Goal: Entertainment & Leisure: Consume media (video, audio)

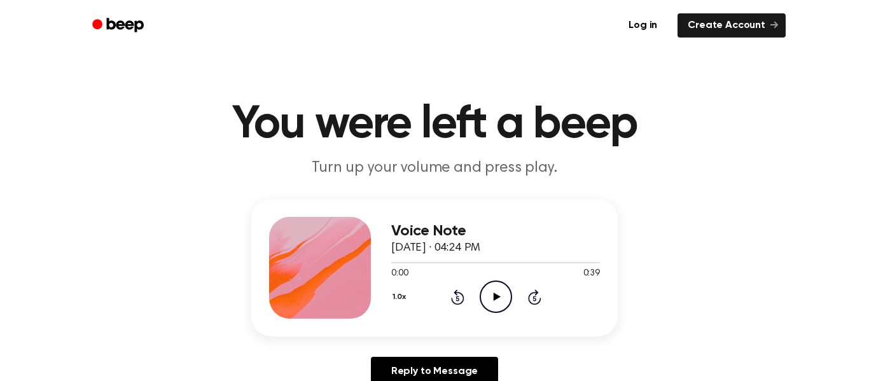
click at [505, 295] on icon "Play Audio" at bounding box center [496, 297] width 32 height 32
click at [503, 296] on icon "Pause Audio" at bounding box center [496, 297] width 32 height 32
click at [488, 291] on icon "Play Audio" at bounding box center [496, 297] width 32 height 32
click at [488, 309] on icon "Pause Audio" at bounding box center [496, 297] width 32 height 32
click at [490, 301] on icon "Play Audio" at bounding box center [496, 297] width 32 height 32
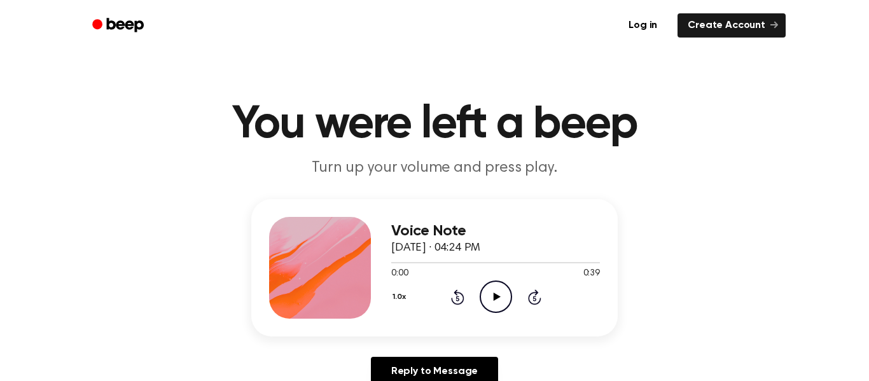
click at [487, 304] on icon "Play Audio" at bounding box center [496, 297] width 32 height 32
click at [493, 296] on icon "Play Audio" at bounding box center [496, 297] width 32 height 32
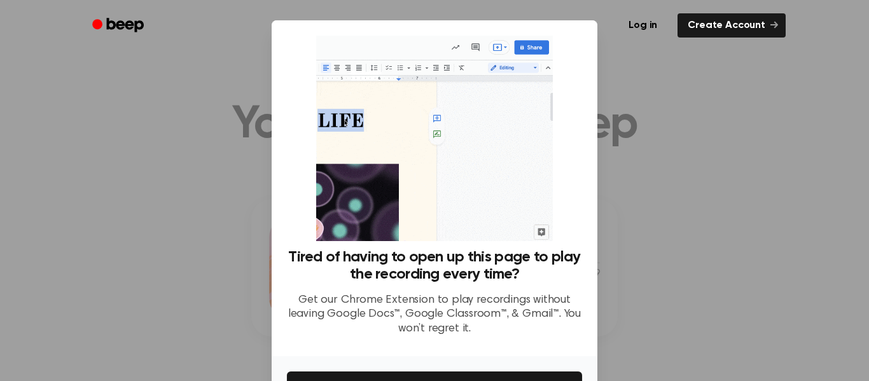
click at [794, 25] on div "Log in Create Account" at bounding box center [434, 25] width 733 height 51
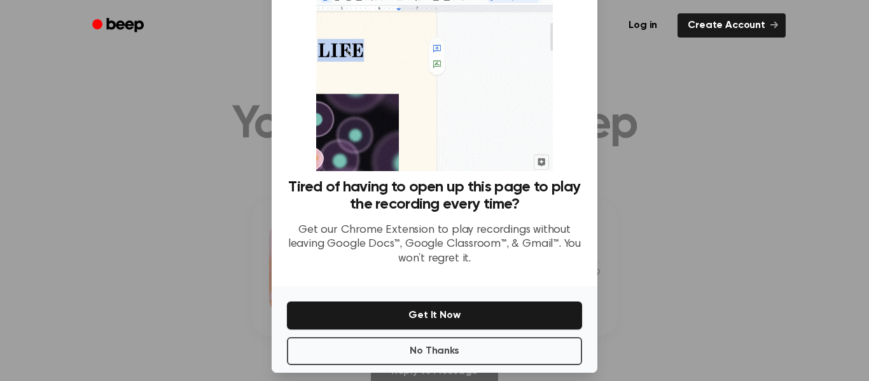
scroll to position [82, 0]
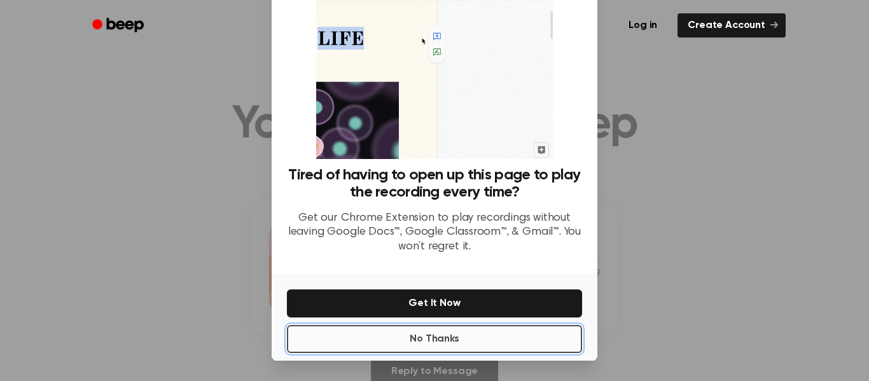
click at [433, 342] on button "No Thanks" at bounding box center [434, 339] width 295 height 28
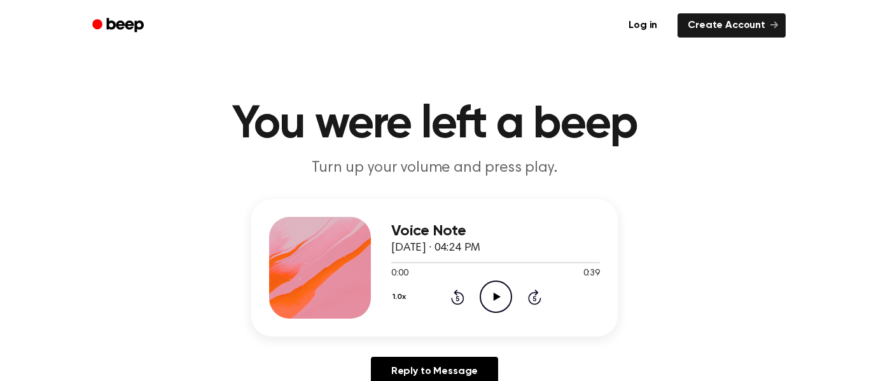
click at [487, 294] on icon "Play Audio" at bounding box center [496, 297] width 32 height 32
click at [486, 290] on icon "Play Audio" at bounding box center [496, 297] width 32 height 32
click at [484, 297] on icon "Play Audio" at bounding box center [496, 297] width 32 height 32
click at [490, 297] on icon "Pause Audio" at bounding box center [496, 297] width 32 height 32
click at [496, 311] on icon "Play Audio" at bounding box center [496, 297] width 32 height 32
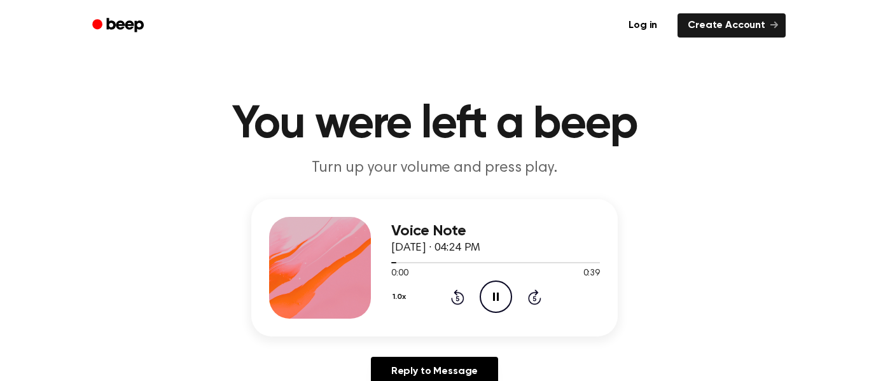
click at [486, 291] on icon "Pause Audio" at bounding box center [496, 297] width 32 height 32
click at [490, 295] on icon "Play Audio" at bounding box center [496, 297] width 32 height 32
click at [488, 286] on icon "Pause Audio" at bounding box center [496, 297] width 32 height 32
click at [489, 309] on icon "Play Audio" at bounding box center [496, 297] width 32 height 32
click at [492, 290] on icon "Pause Audio" at bounding box center [496, 297] width 32 height 32
